Goal: Check status: Check status

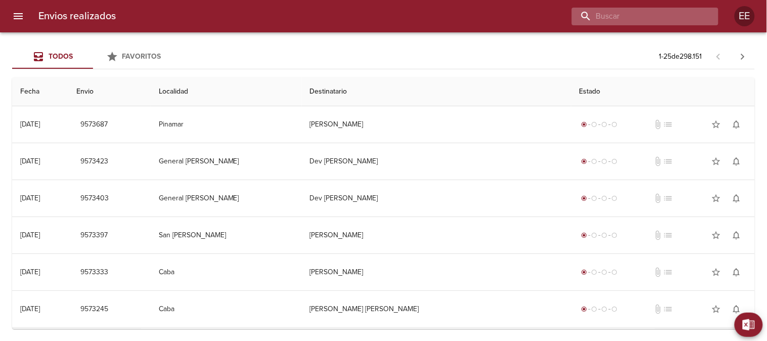
click at [650, 13] on input "buscar" at bounding box center [636, 17] width 129 height 18
paste input "[PERSON_NAME] [PERSON_NAME]"
type input "[PERSON_NAME] [PERSON_NAME]"
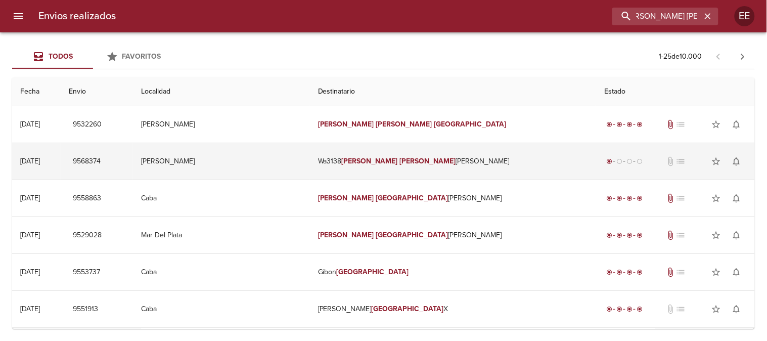
scroll to position [0, 0]
click at [493, 160] on td "Wa3138 [PERSON_NAME] [PERSON_NAME]" at bounding box center [453, 161] width 287 height 36
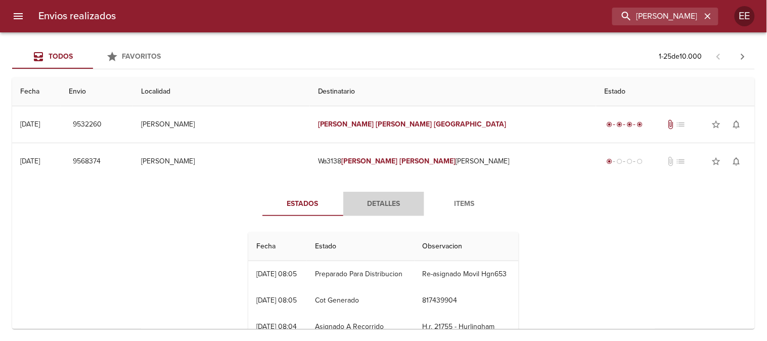
click at [415, 203] on button "Detalles" at bounding box center [383, 204] width 81 height 24
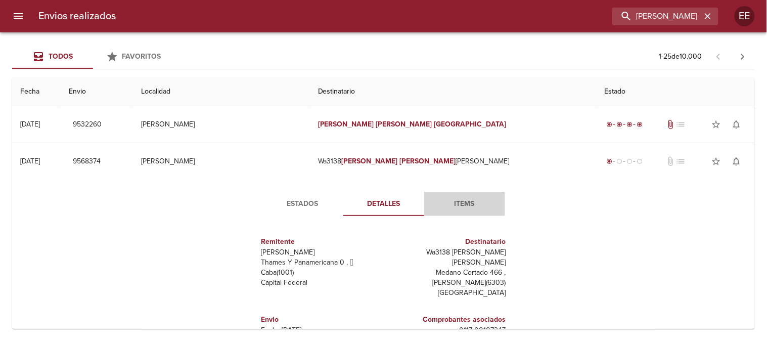
click at [471, 202] on span "Items" at bounding box center [464, 204] width 69 height 13
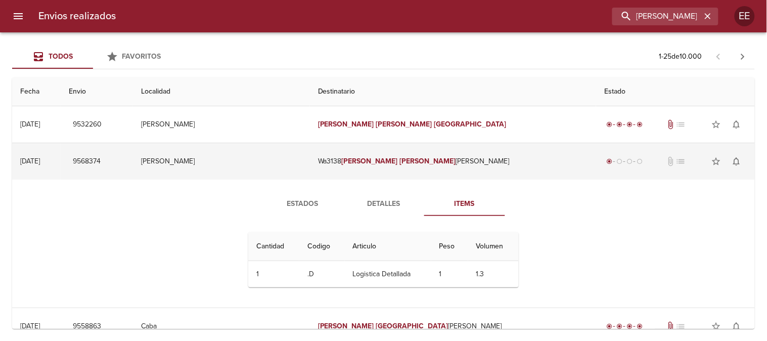
click at [307, 163] on td "[PERSON_NAME]" at bounding box center [221, 161] width 177 height 36
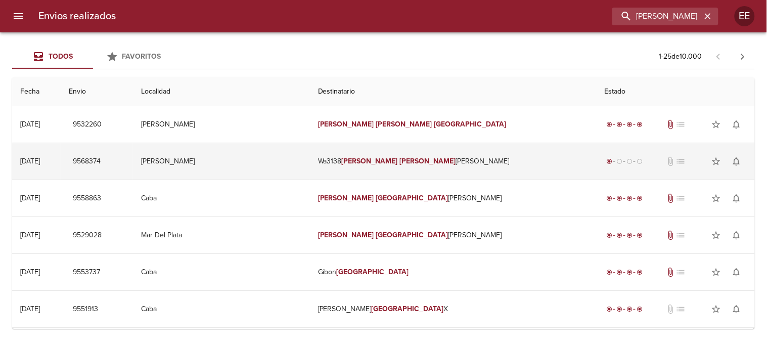
click at [310, 156] on td "[PERSON_NAME]" at bounding box center [221, 161] width 177 height 36
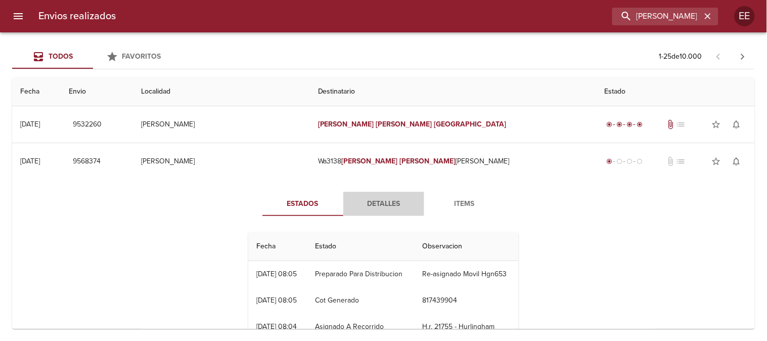
click at [388, 199] on span "Detalles" at bounding box center [383, 204] width 69 height 13
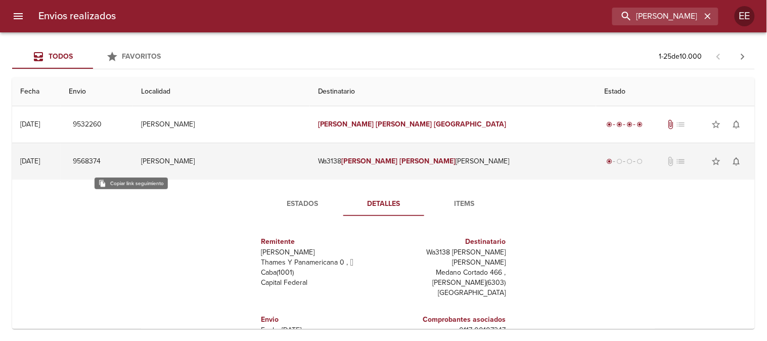
click at [101, 162] on span "9568374" at bounding box center [87, 161] width 28 height 13
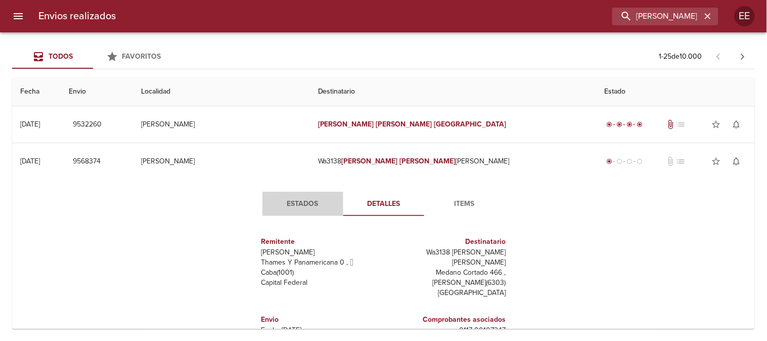
click at [296, 207] on span "Estados" at bounding box center [302, 204] width 69 height 13
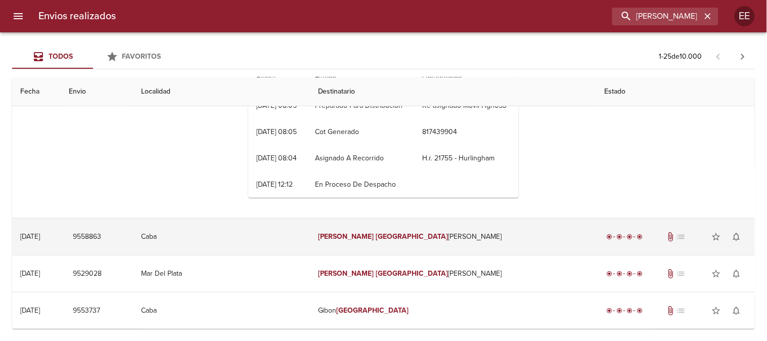
scroll to position [112, 0]
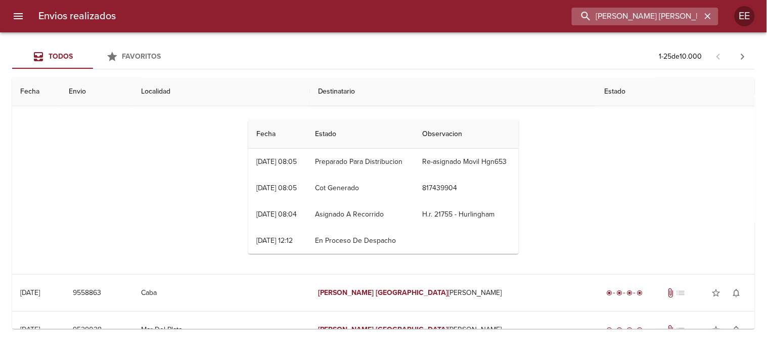
click at [699, 17] on input "[PERSON_NAME] [PERSON_NAME]" at bounding box center [636, 17] width 129 height 18
click at [704, 17] on icon "button" at bounding box center [708, 16] width 10 height 10
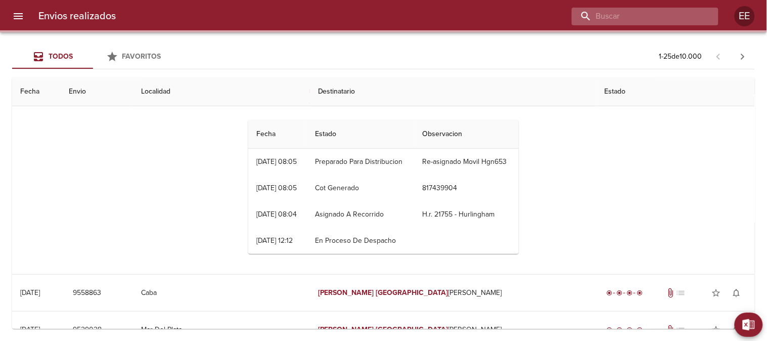
click at [645, 11] on input "buscar" at bounding box center [636, 17] width 129 height 18
paste input "[PERSON_NAME]"
type input "[PERSON_NAME]"
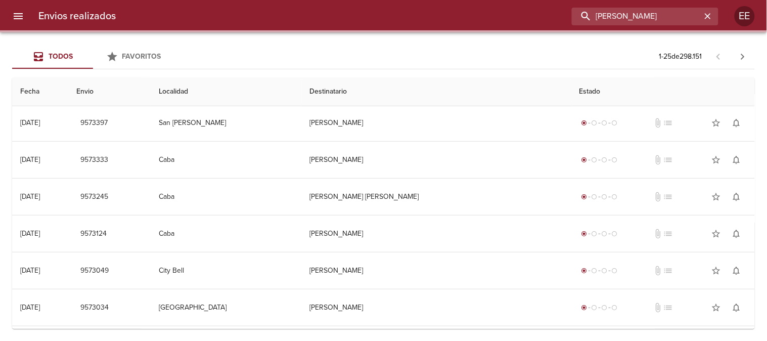
scroll to position [0, 0]
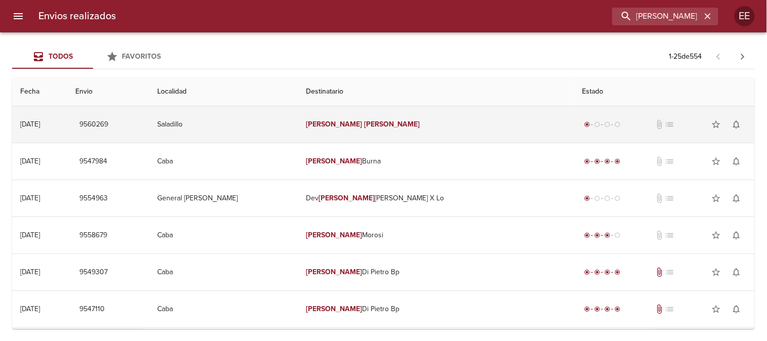
click at [297, 135] on td "Saladillo" at bounding box center [223, 124] width 149 height 36
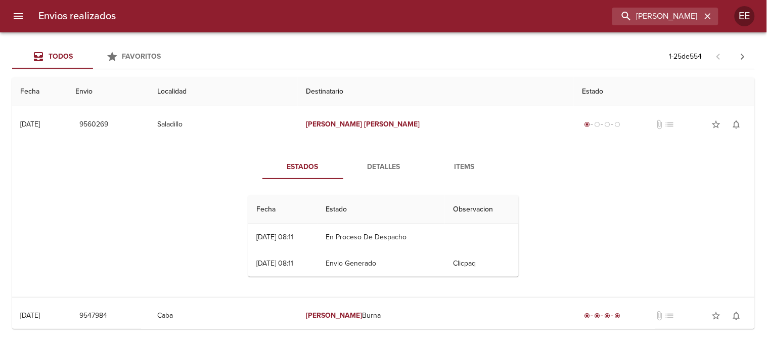
click at [378, 161] on span "Detalles" at bounding box center [383, 167] width 69 height 13
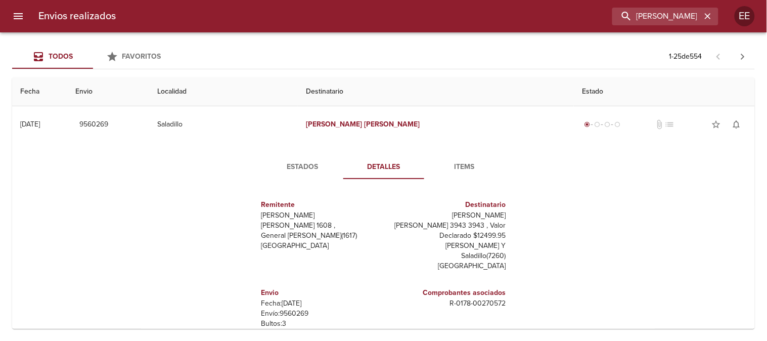
click at [312, 164] on span "Estados" at bounding box center [302, 167] width 69 height 13
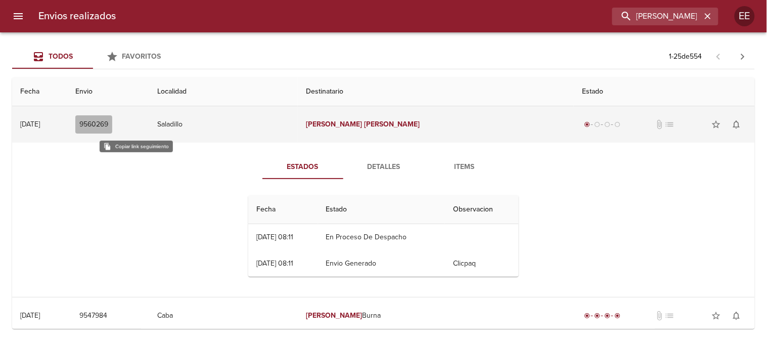
click at [108, 129] on span "9560269" at bounding box center [93, 124] width 29 height 13
